Goal: Task Accomplishment & Management: Manage account settings

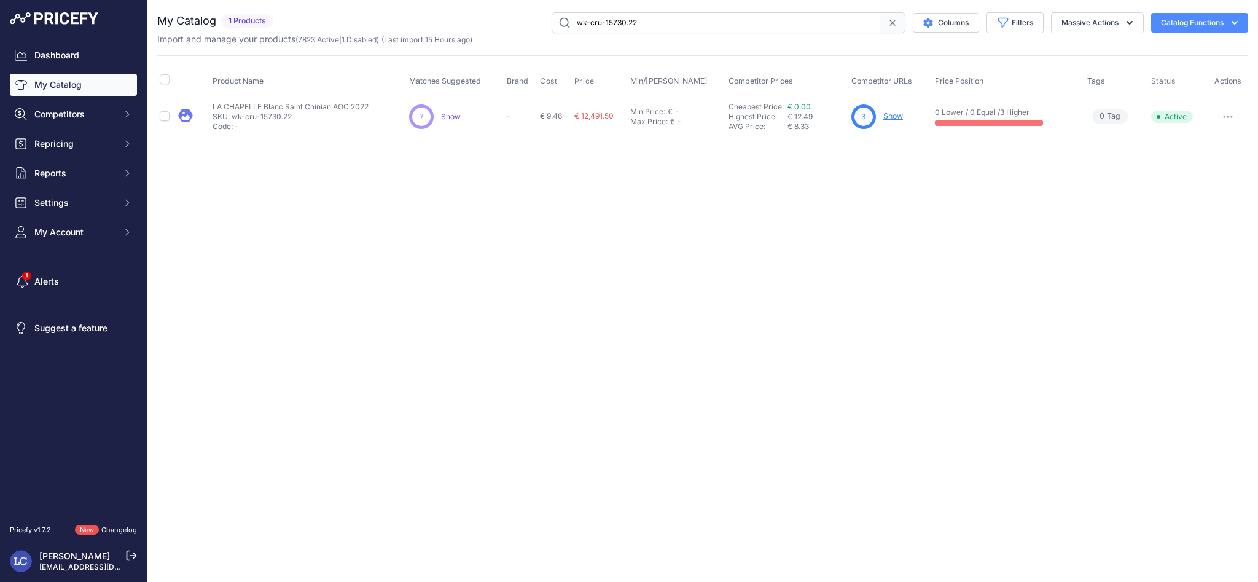
click at [122, 531] on link "Changelog" at bounding box center [119, 529] width 36 height 9
click at [122, 528] on link "Changelog" at bounding box center [119, 529] width 36 height 9
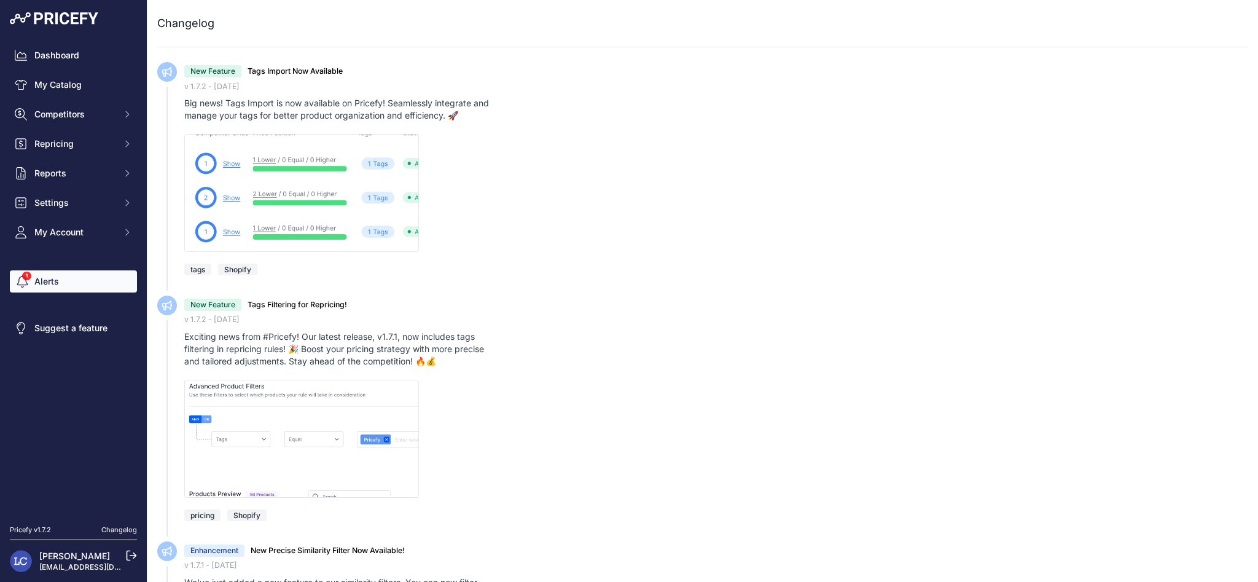
click at [74, 272] on link "Alerts" at bounding box center [73, 281] width 127 height 22
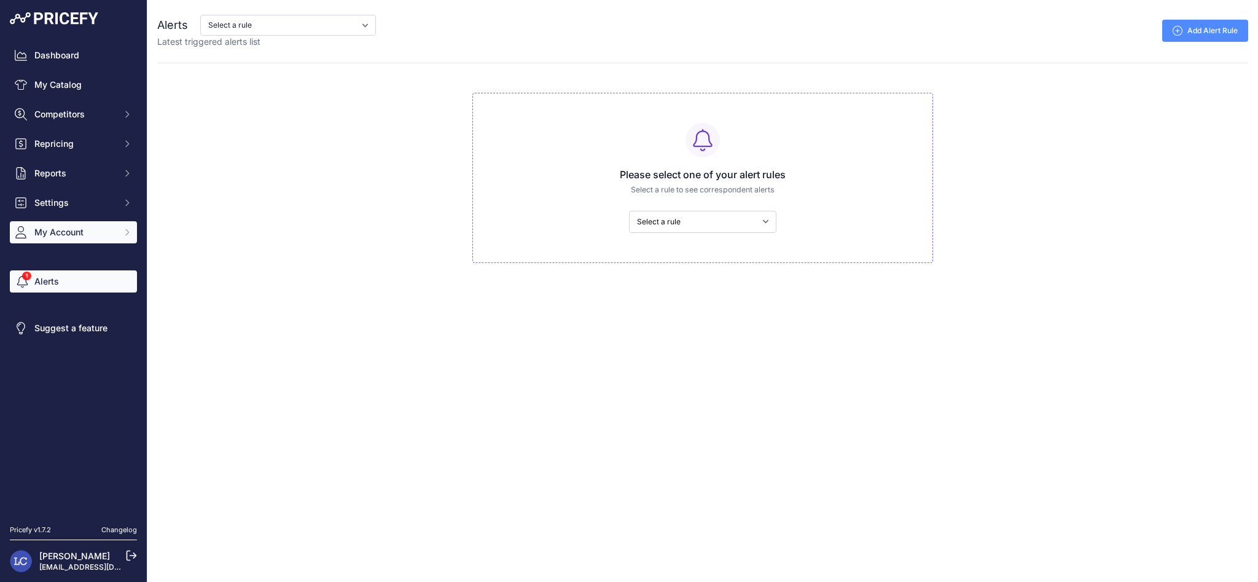
click at [61, 229] on span "My Account" at bounding box center [74, 232] width 80 height 12
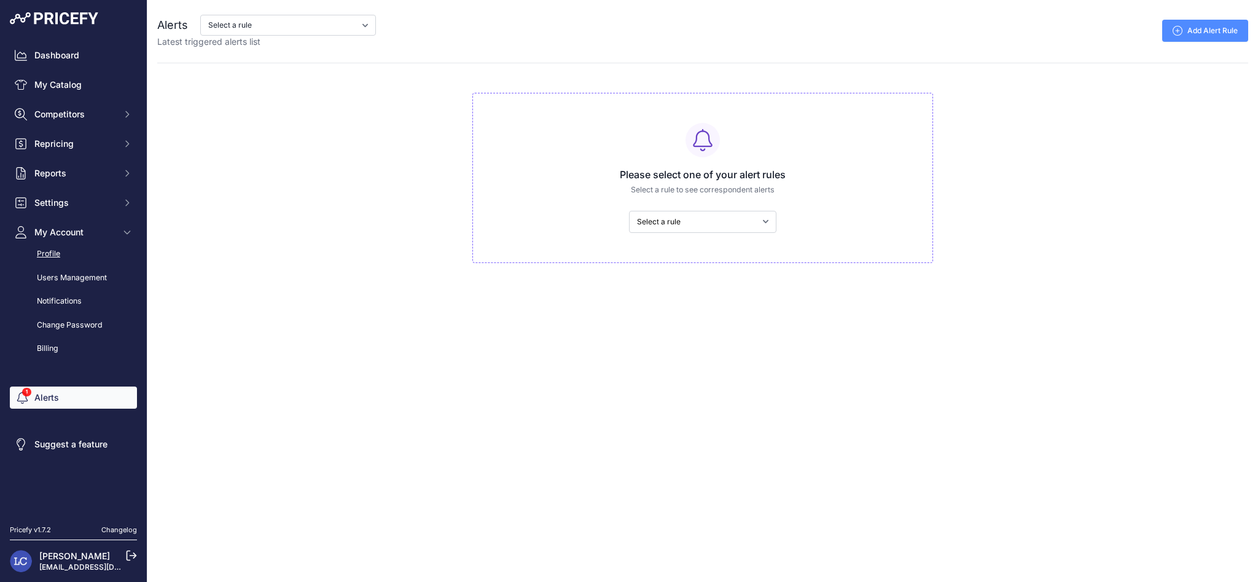
click at [67, 253] on link "Profile" at bounding box center [73, 254] width 127 height 22
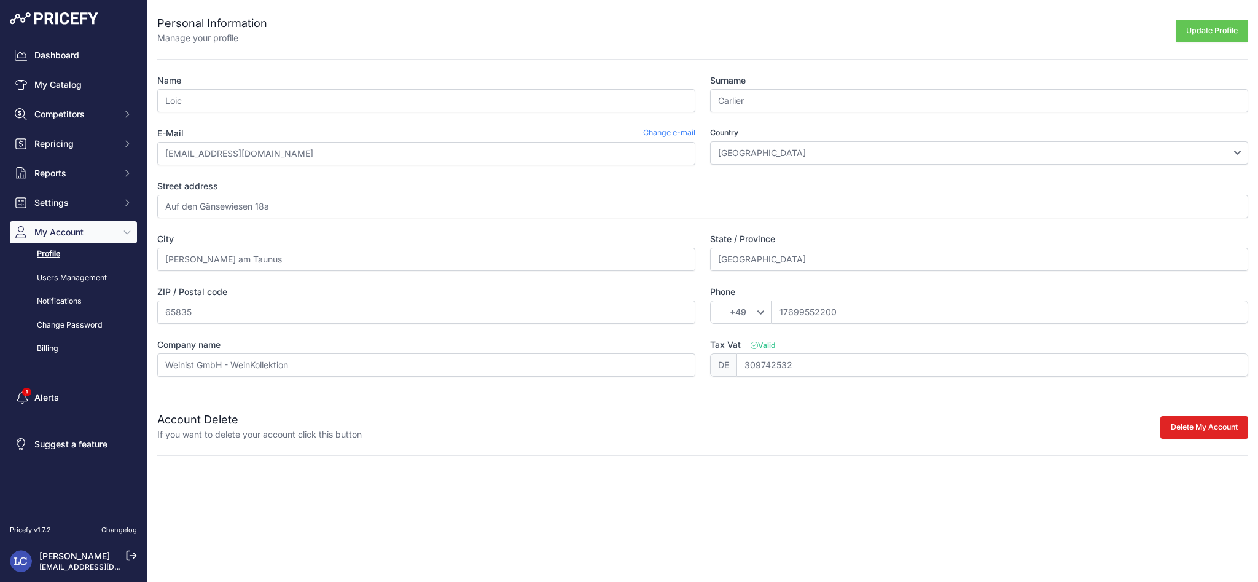
click at [59, 281] on link "Users Management" at bounding box center [73, 278] width 127 height 22
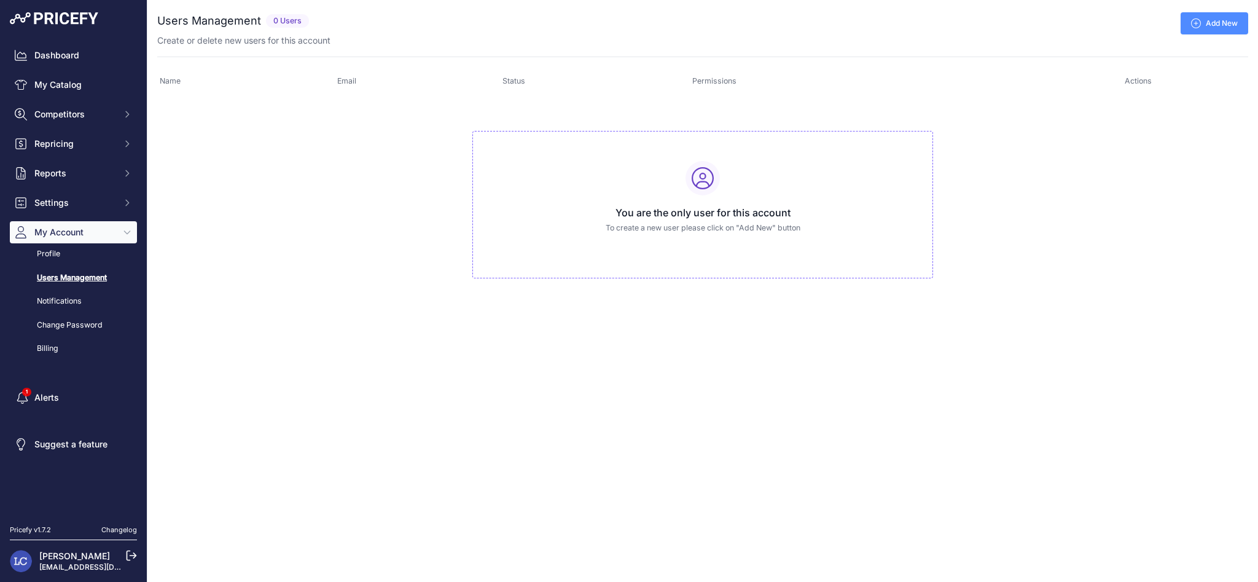
click at [1223, 20] on link "Add New" at bounding box center [1215, 23] width 68 height 22
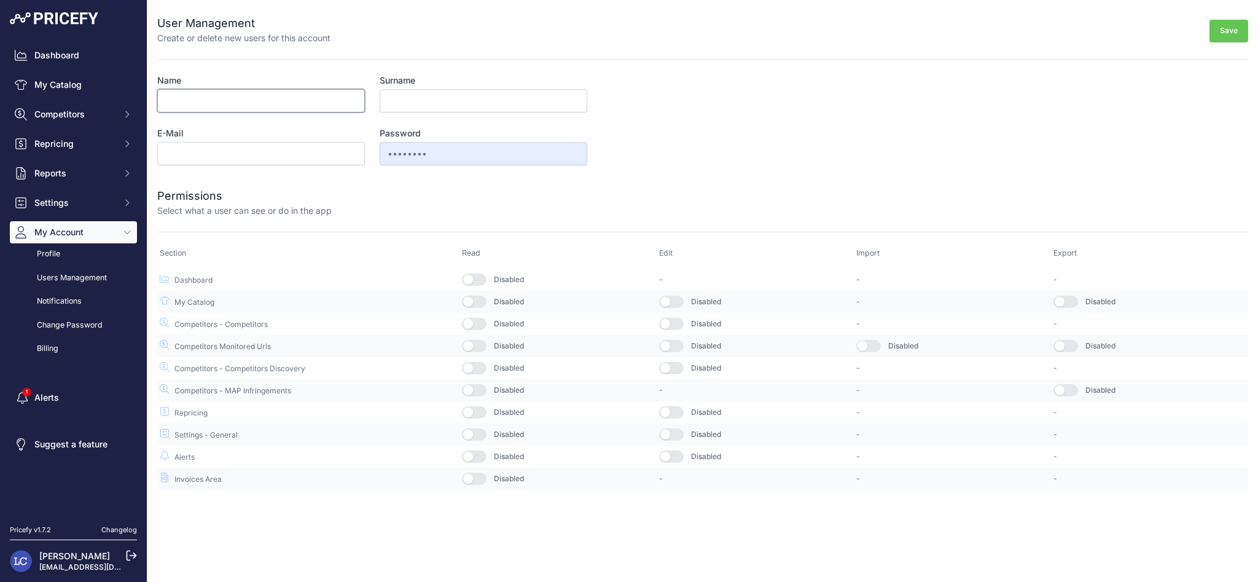
click at [200, 94] on input "Name" at bounding box center [261, 100] width 208 height 23
type input "Mastflow"
type input "Operator"
type input "[EMAIL_ADDRESS][DOMAIN_NAME]"
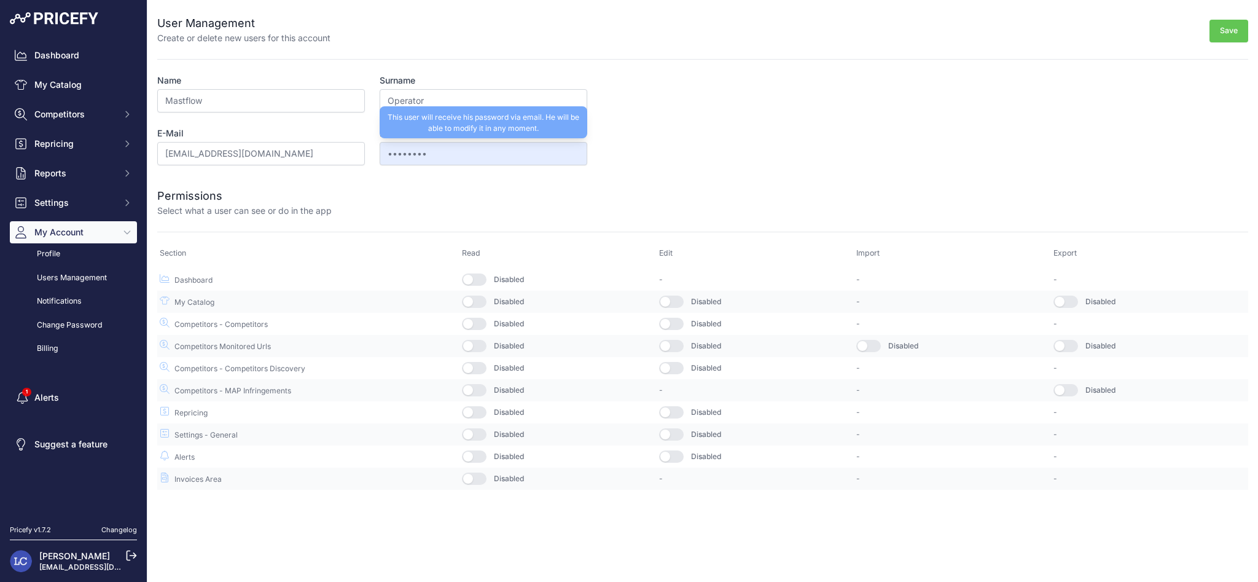
click at [525, 166] on form "User Management Create or delete new users for this account Save Name Mastflow …" at bounding box center [702, 245] width 1091 height 490
click at [482, 154] on input "••••••••" at bounding box center [484, 153] width 208 height 23
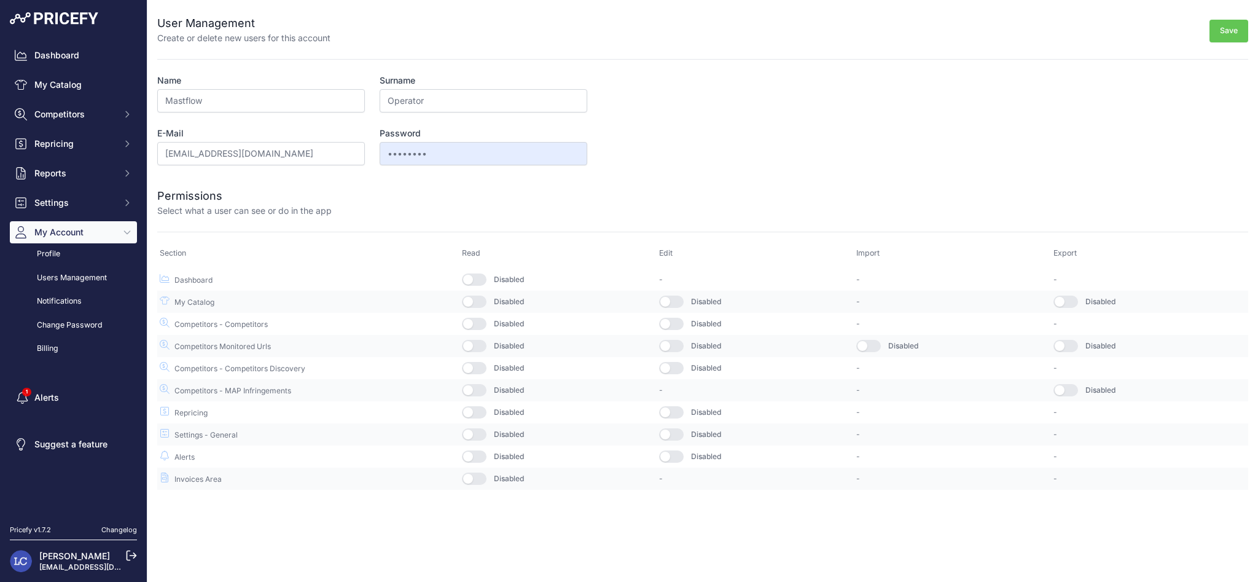
click at [707, 170] on form "User Management Create or delete new users for this account Save Name Mastflow …" at bounding box center [702, 245] width 1091 height 490
click at [769, 165] on form "User Management Create or delete new users for this account Save Name Mastflow …" at bounding box center [702, 245] width 1091 height 490
click at [198, 156] on input "ops@mastflow.de" at bounding box center [261, 153] width 208 height 23
click at [197, 156] on input "ops@mastflow.de" at bounding box center [261, 153] width 208 height 23
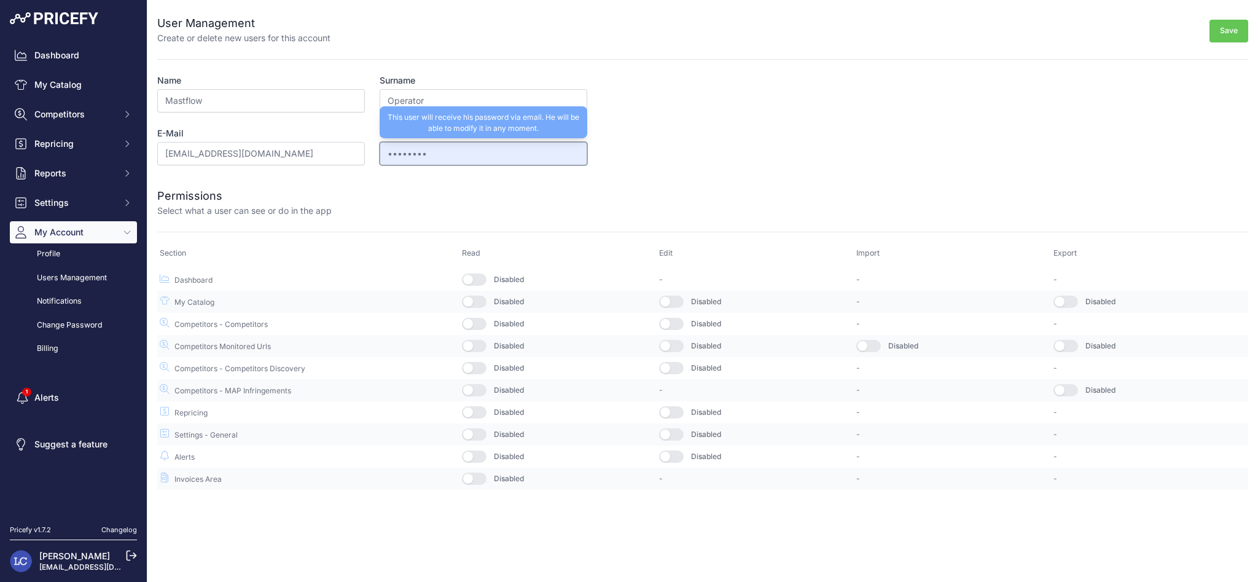
click at [426, 159] on input "••••••••" at bounding box center [484, 153] width 208 height 23
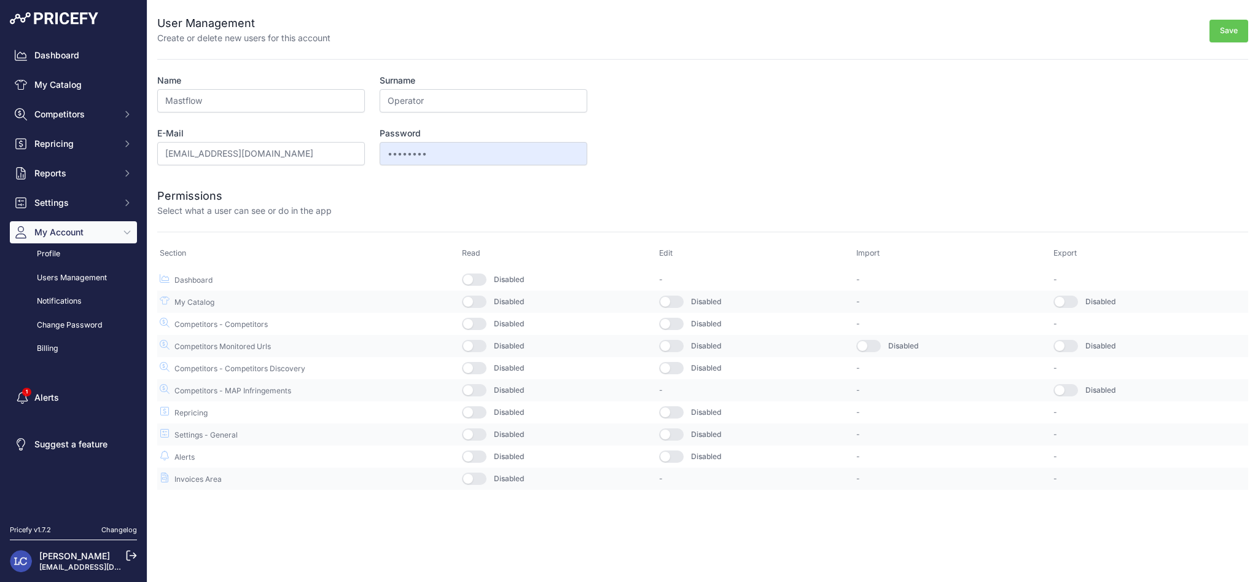
click at [758, 177] on div "Permissions Select what a user can see or do in the app" at bounding box center [702, 195] width 1091 height 44
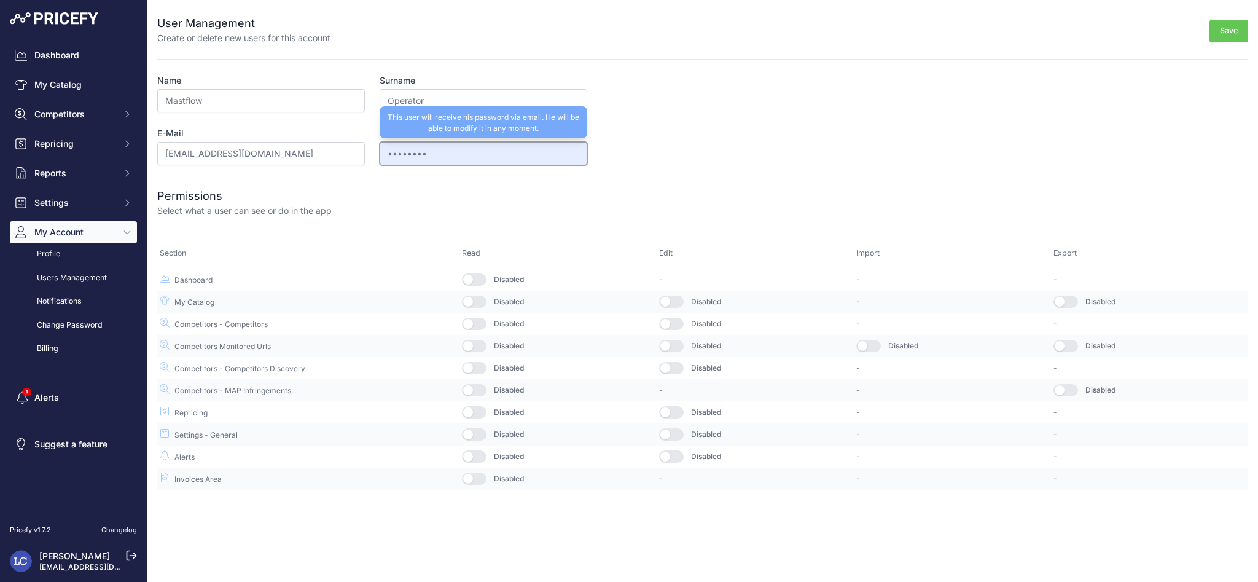
click at [477, 149] on input "••••••••" at bounding box center [484, 153] width 208 height 23
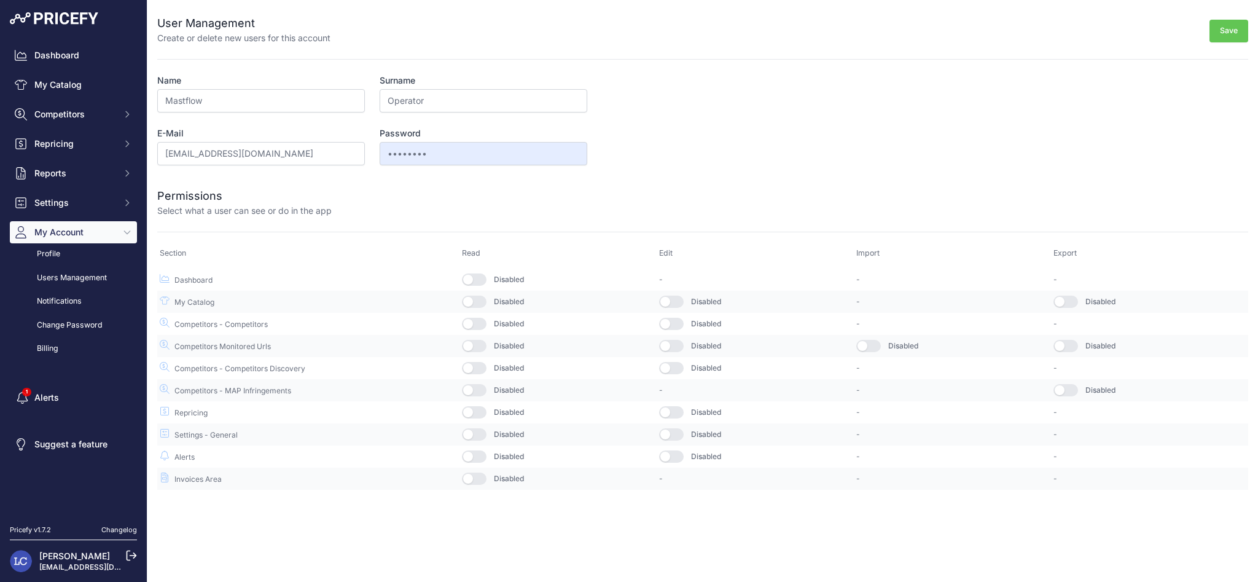
click at [745, 131] on form "User Management Create or delete new users for this account Save Name Mastflow …" at bounding box center [702, 245] width 1091 height 490
drag, startPoint x: 1229, startPoint y: 29, endPoint x: 855, endPoint y: 90, distance: 378.5
click at [855, 90] on form "User Management Create or delete new users for this account Save Name Mastflow …" at bounding box center [702, 245] width 1091 height 490
click at [472, 280] on button "button" at bounding box center [474, 279] width 25 height 12
drag, startPoint x: 471, startPoint y: 303, endPoint x: 472, endPoint y: 312, distance: 8.7
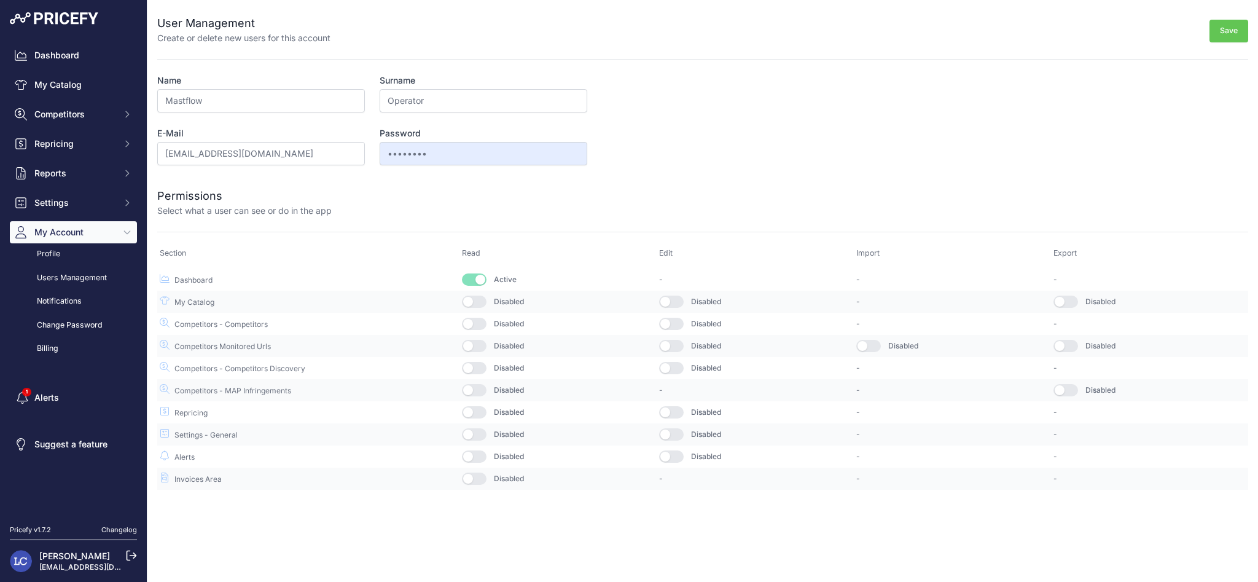
click at [471, 303] on button "button" at bounding box center [474, 302] width 25 height 12
click at [469, 326] on button "button" at bounding box center [474, 324] width 25 height 12
drag, startPoint x: 469, startPoint y: 347, endPoint x: 469, endPoint y: 358, distance: 10.5
click at [469, 347] on button "button" at bounding box center [474, 346] width 25 height 12
drag, startPoint x: 466, startPoint y: 367, endPoint x: 464, endPoint y: 380, distance: 13.1
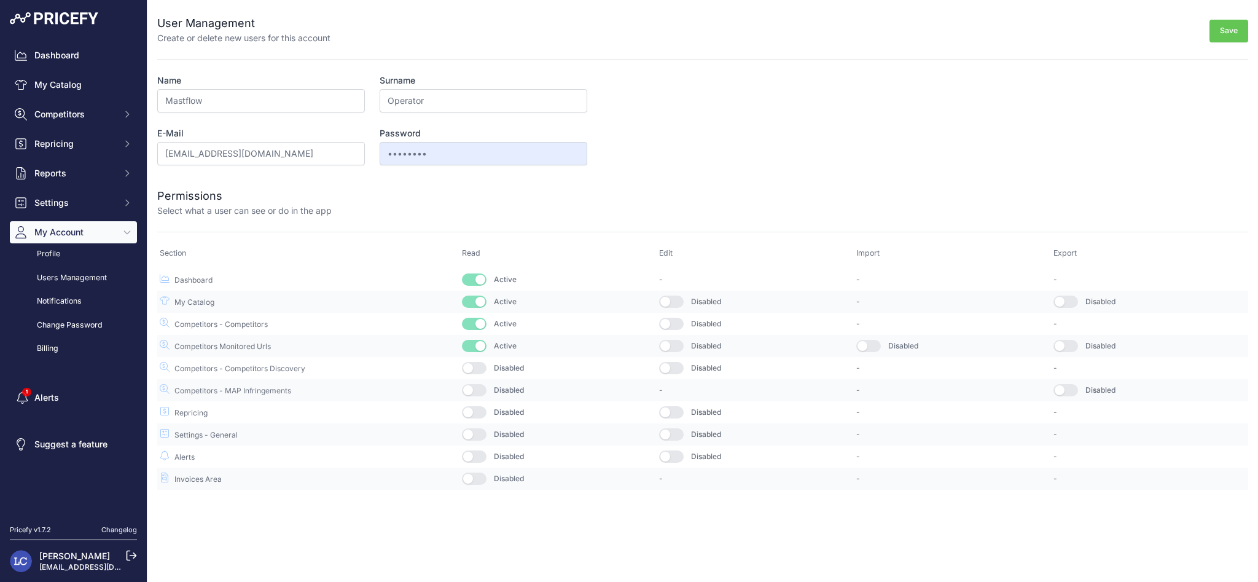
click at [466, 367] on button "button" at bounding box center [474, 368] width 25 height 12
click at [461, 386] on td "Disabled" at bounding box center [558, 390] width 197 height 22
click at [472, 396] on button "button" at bounding box center [474, 390] width 25 height 12
drag, startPoint x: 472, startPoint y: 414, endPoint x: 472, endPoint y: 423, distance: 9.2
click at [472, 414] on button "button" at bounding box center [474, 412] width 25 height 12
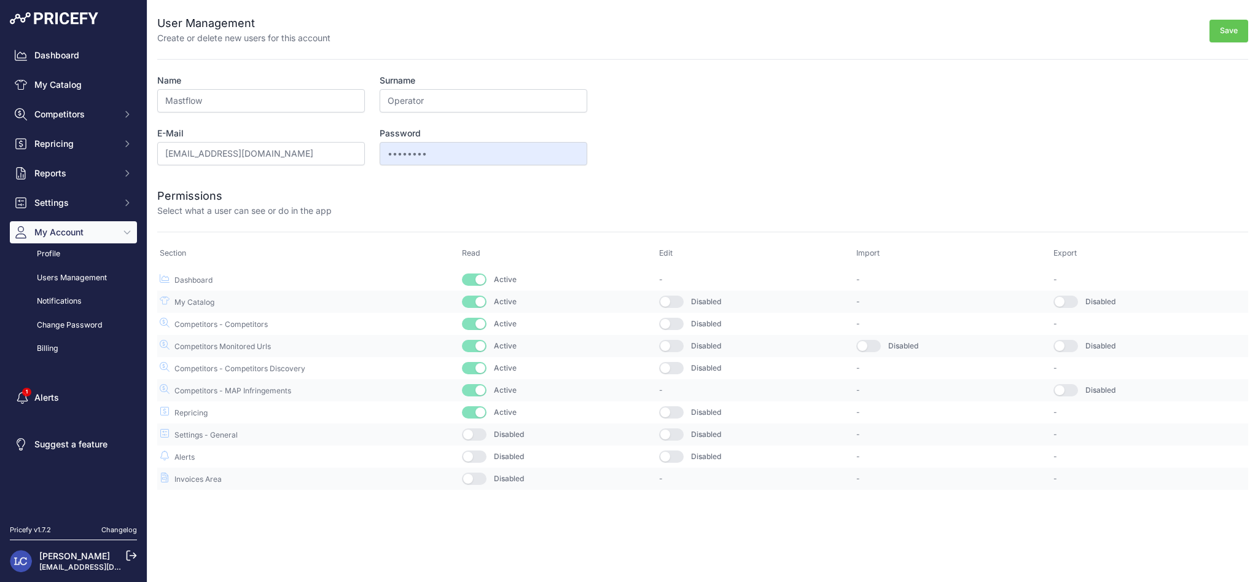
click at [471, 434] on button "button" at bounding box center [474, 434] width 25 height 12
click at [472, 450] on td "Disabled" at bounding box center [558, 456] width 197 height 22
drag, startPoint x: 478, startPoint y: 479, endPoint x: 483, endPoint y: 455, distance: 25.1
click at [478, 479] on button "button" at bounding box center [474, 478] width 25 height 12
click at [483, 454] on button "button" at bounding box center [474, 456] width 25 height 12
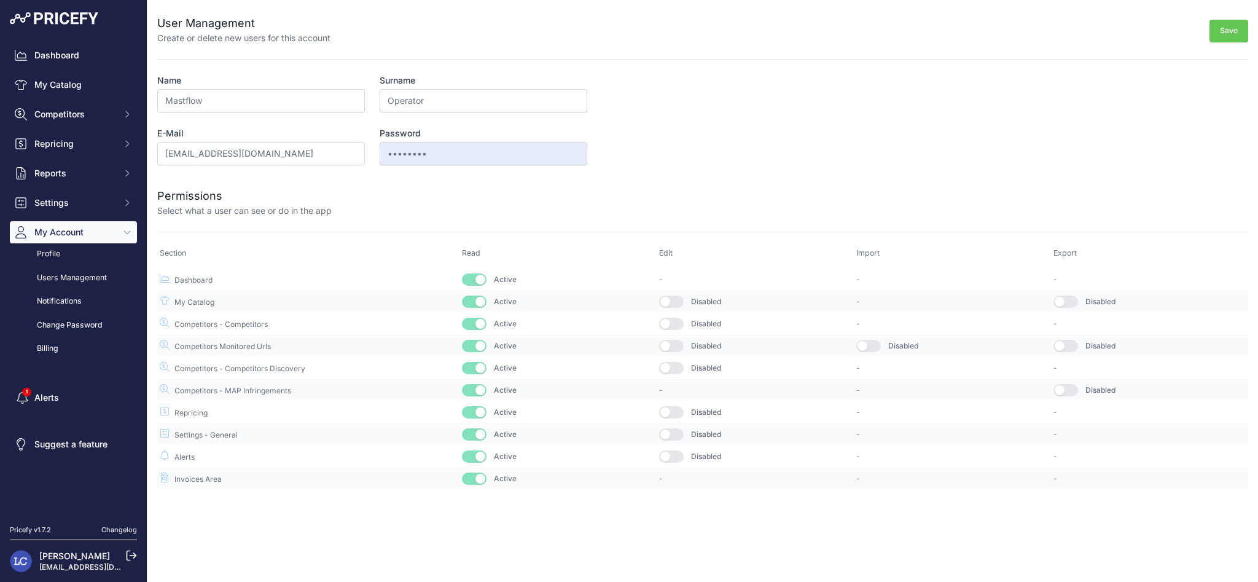
drag, startPoint x: 678, startPoint y: 452, endPoint x: 683, endPoint y: 442, distance: 11.3
click at [678, 453] on button "button" at bounding box center [671, 456] width 25 height 12
click at [670, 430] on button "button" at bounding box center [671, 434] width 25 height 12
click at [670, 399] on td "-" at bounding box center [755, 390] width 197 height 22
click at [667, 411] on button "button" at bounding box center [671, 412] width 25 height 12
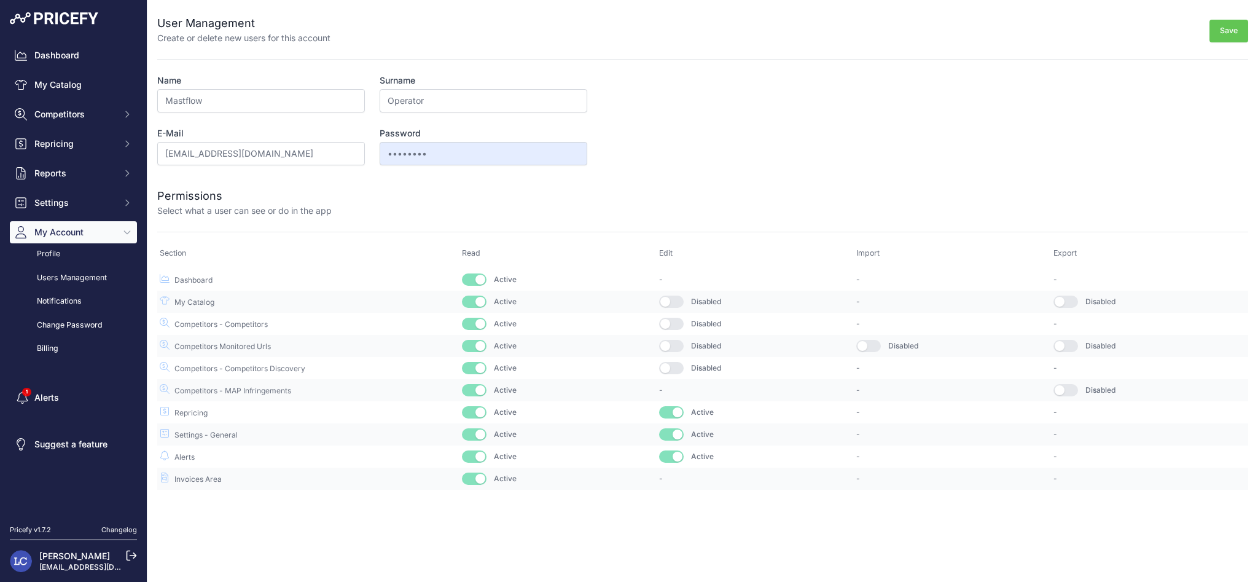
click at [676, 371] on button "button" at bounding box center [671, 368] width 25 height 12
click at [676, 337] on td "Disabled" at bounding box center [755, 346] width 197 height 22
click at [674, 337] on td "Disabled" at bounding box center [755, 346] width 197 height 22
click at [673, 345] on button "button" at bounding box center [671, 346] width 25 height 12
click at [676, 321] on button "button" at bounding box center [671, 324] width 25 height 12
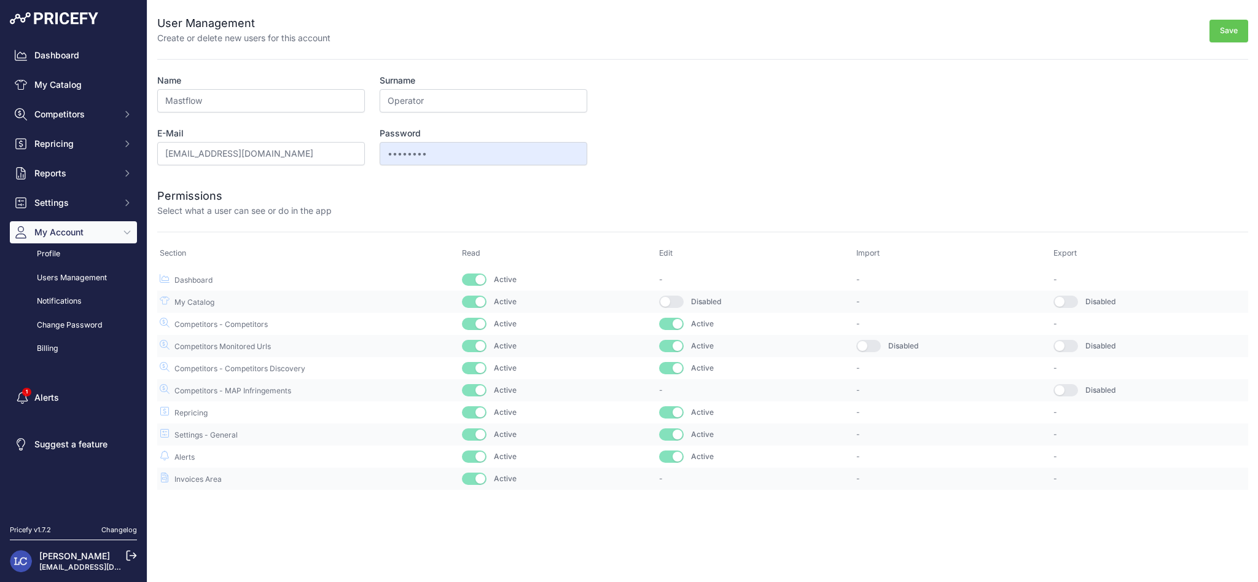
click at [674, 296] on button "button" at bounding box center [671, 302] width 25 height 12
click at [870, 344] on button "button" at bounding box center [869, 346] width 25 height 12
click at [1066, 300] on button "button" at bounding box center [1066, 302] width 25 height 12
click at [1056, 343] on button "button" at bounding box center [1066, 346] width 25 height 12
click at [1062, 389] on button "button" at bounding box center [1066, 390] width 25 height 12
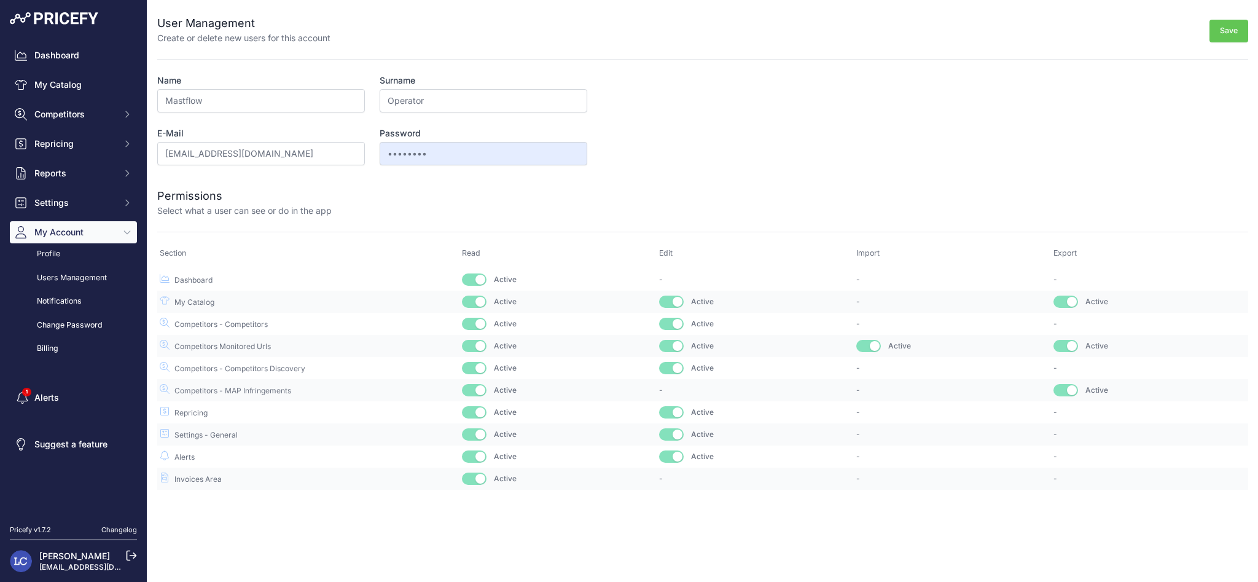
click at [1227, 30] on button "Save" at bounding box center [1229, 31] width 39 height 23
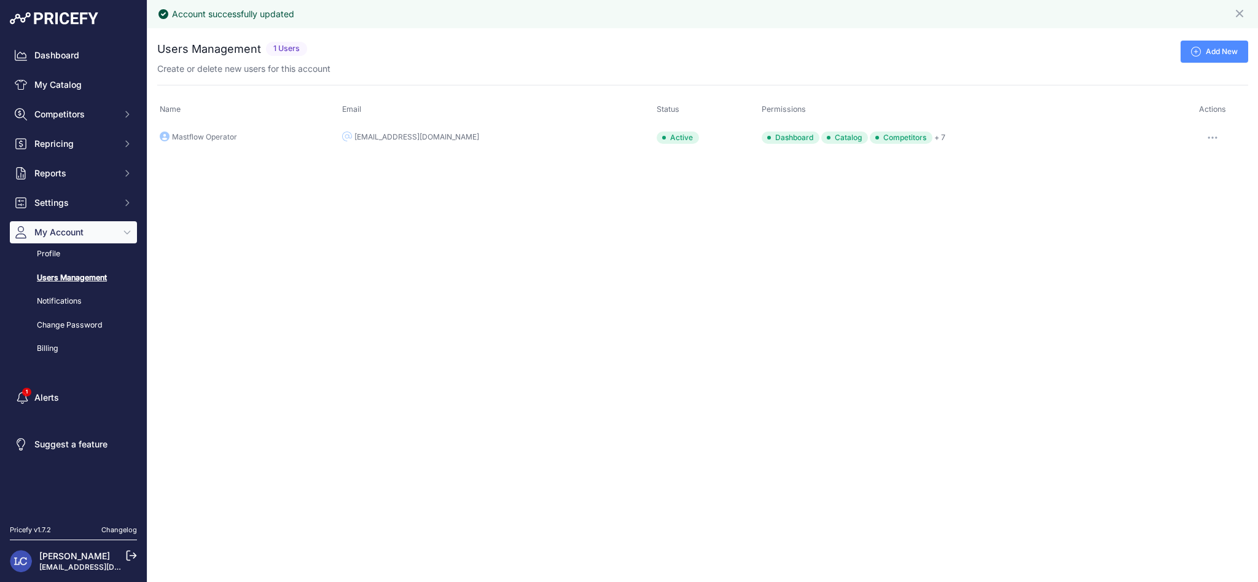
click at [1208, 135] on button "button" at bounding box center [1213, 137] width 25 height 17
click at [1067, 45] on div "Add New" at bounding box center [780, 52] width 936 height 22
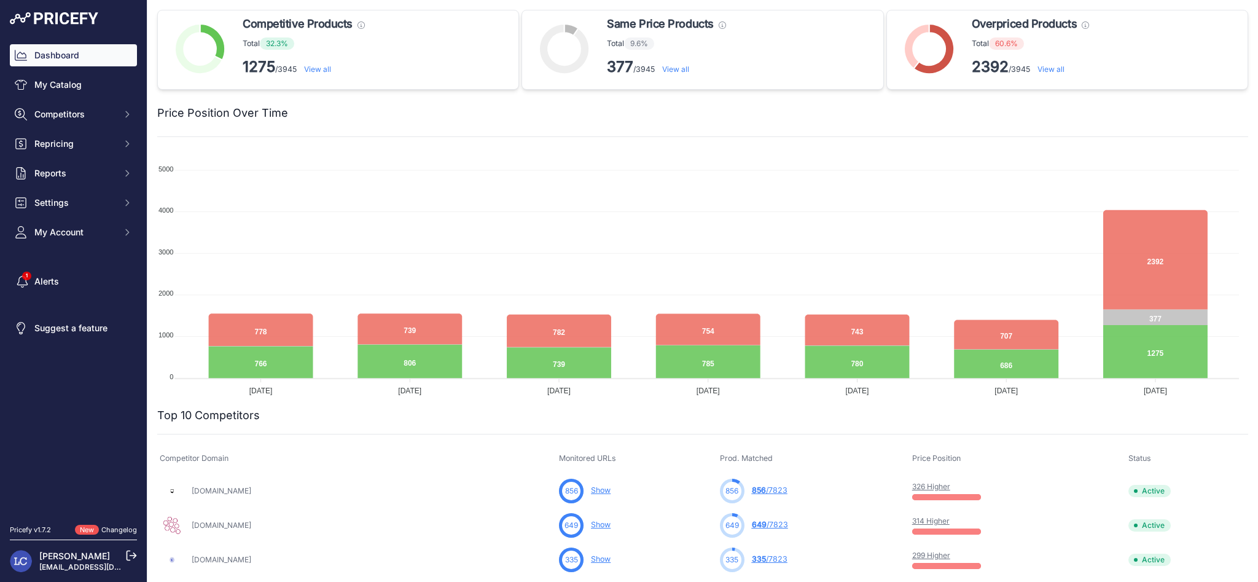
click at [129, 551] on icon at bounding box center [131, 555] width 9 height 9
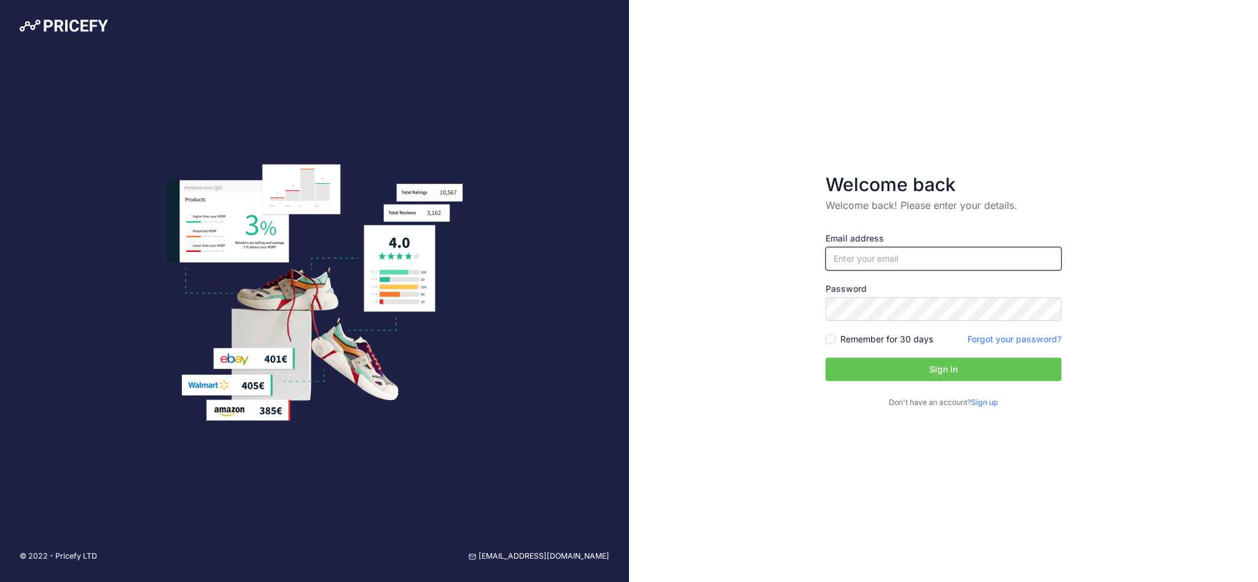
click at [885, 257] on input "email" at bounding box center [944, 258] width 236 height 23
type input "ops@mastflow.de"
click at [826, 358] on button "Sign in" at bounding box center [944, 369] width 236 height 23
